Goal: Information Seeking & Learning: Find specific page/section

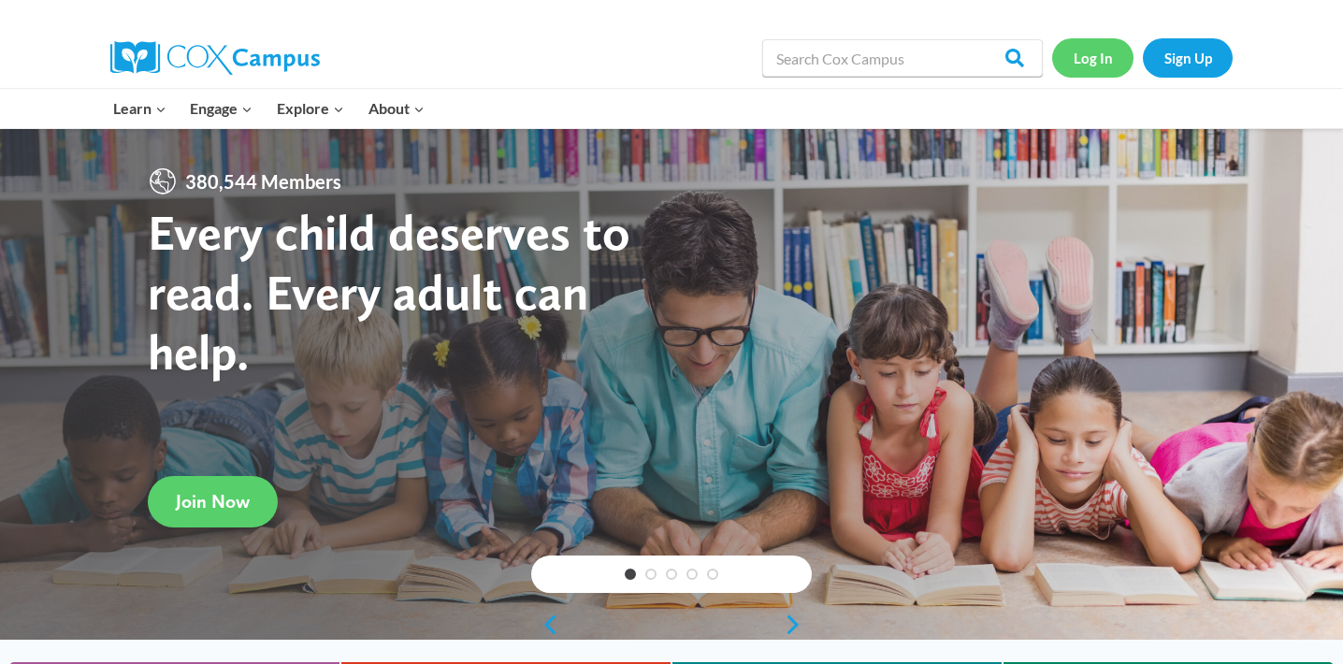
click at [1078, 62] on link "Log In" at bounding box center [1092, 57] width 81 height 38
click at [869, 53] on input "Search in [URL][DOMAIN_NAME]" at bounding box center [902, 57] width 281 height 37
type input "sound wall"
click at [970, 39] on input "Search" at bounding box center [1006, 57] width 73 height 37
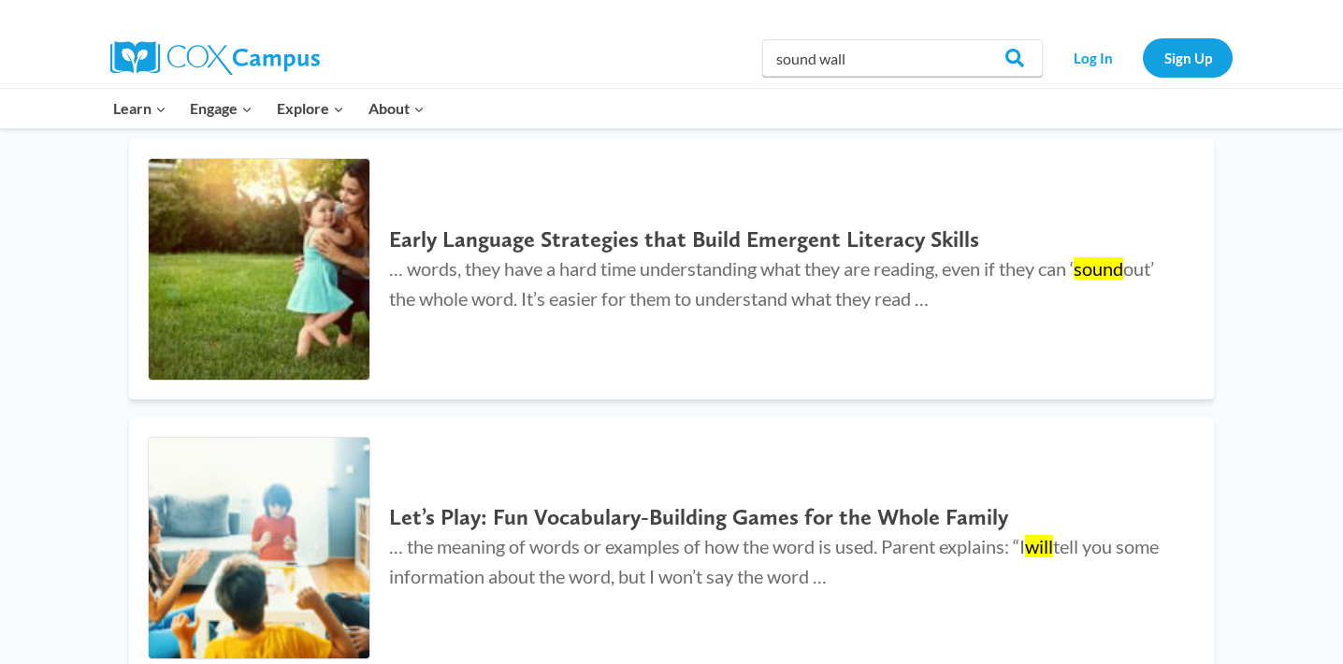
scroll to position [421, 0]
